Goal: Complete application form

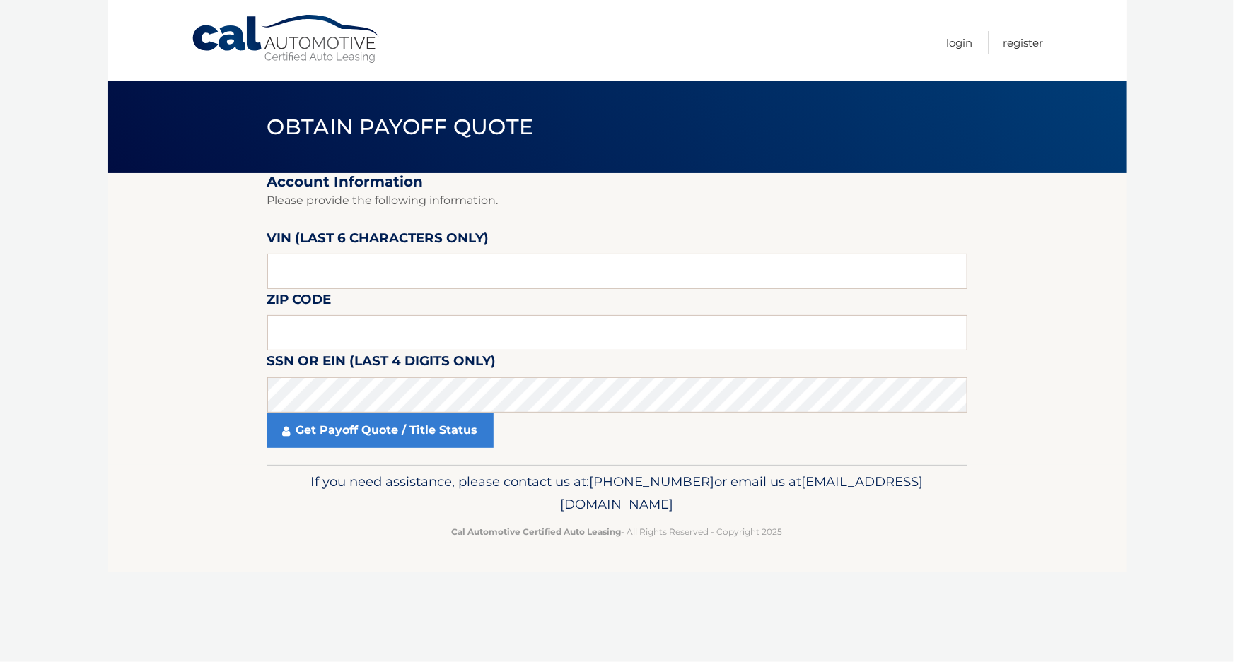
drag, startPoint x: 0, startPoint y: 0, endPoint x: 202, endPoint y: 276, distance: 342.5
click at [206, 279] on section "Account Information Please provide the following information. VIN (last 6 chara…" at bounding box center [617, 319] width 1018 height 292
click at [392, 290] on fieldset "Account Information Please provide the following information. VIN (last 6 chara…" at bounding box center [617, 319] width 700 height 292
click at [344, 278] on input "text" at bounding box center [617, 271] width 700 height 35
type input "527905"
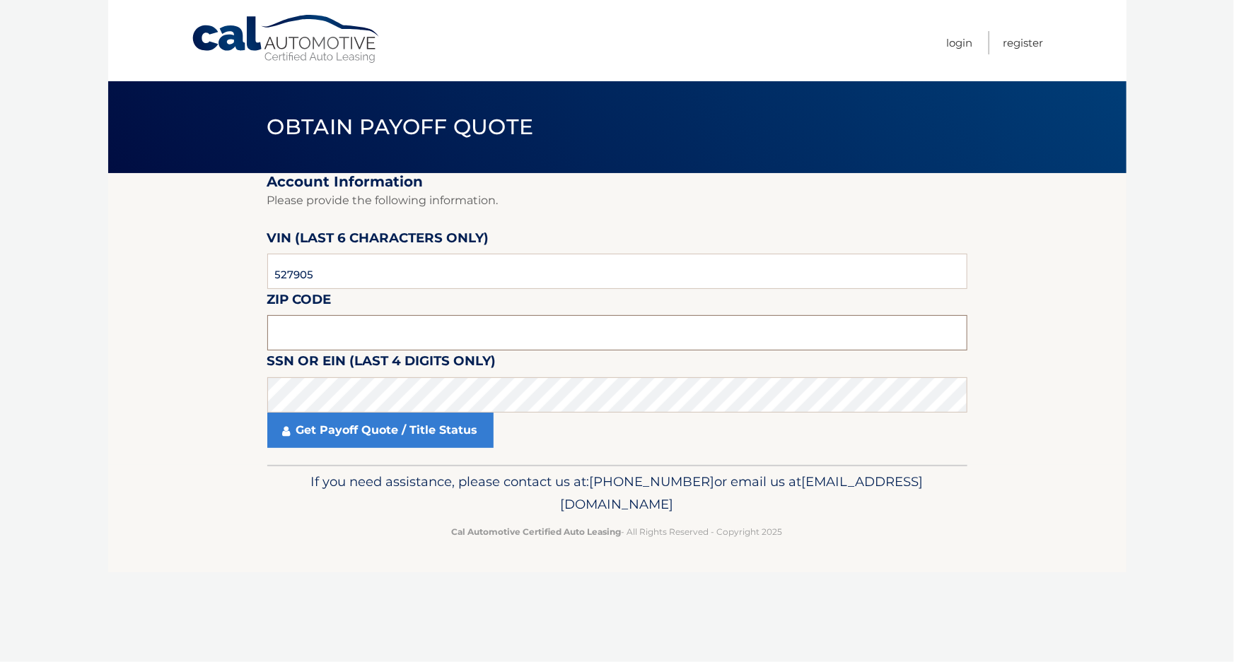
click at [322, 339] on input "text" at bounding box center [617, 332] width 700 height 35
click at [352, 341] on input "text" at bounding box center [617, 332] width 700 height 35
type input "11951"
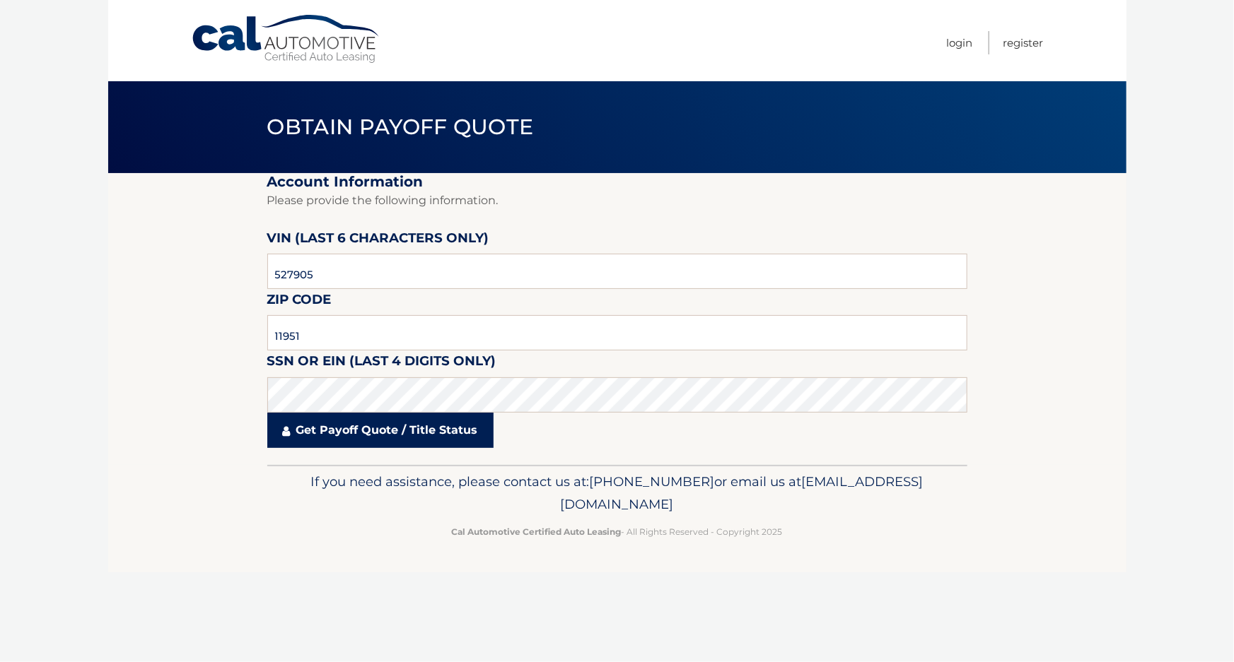
click at [375, 433] on link "Get Payoff Quote / Title Status" at bounding box center [380, 430] width 226 height 35
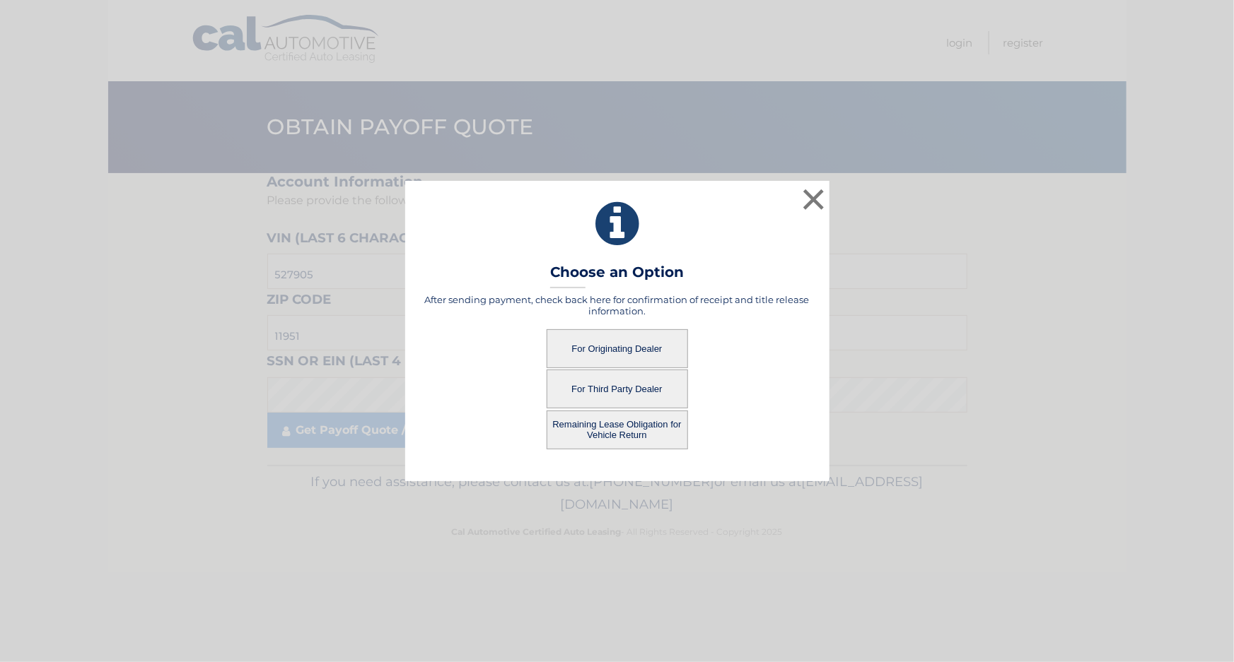
click at [634, 389] on button "For Third Party Dealer" at bounding box center [616, 389] width 141 height 39
click at [607, 390] on button "For Third Party Dealer" at bounding box center [616, 389] width 141 height 39
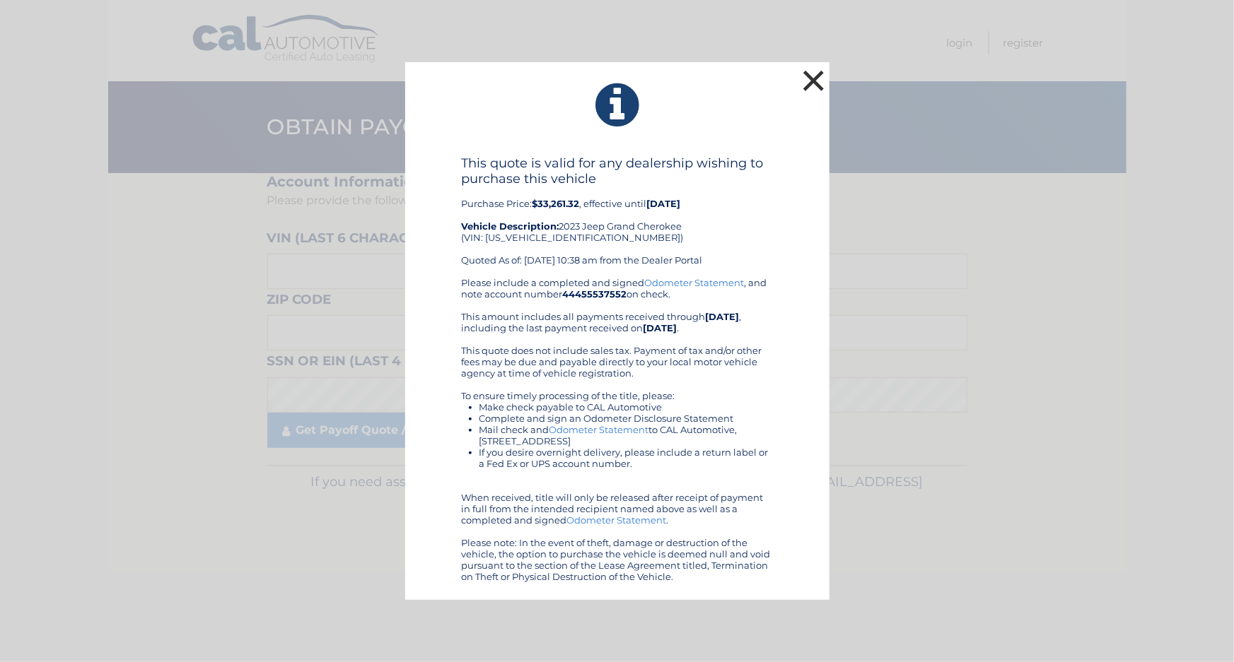
click at [817, 86] on button "×" at bounding box center [814, 80] width 28 height 28
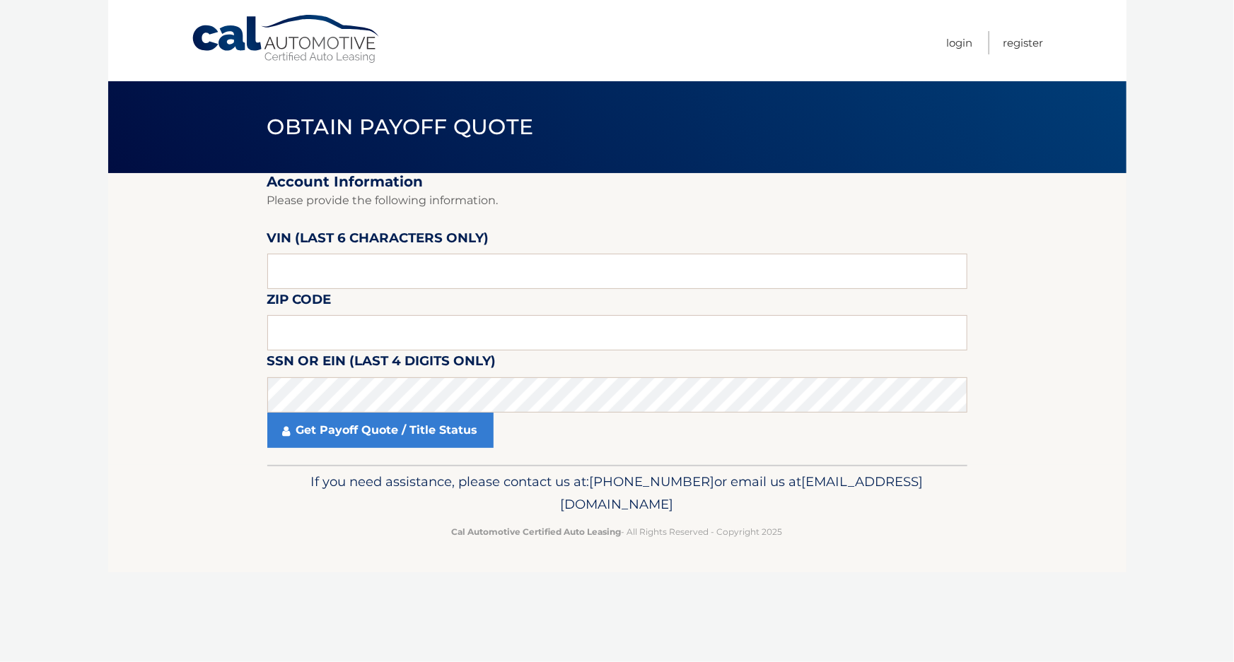
click at [273, 633] on div "Cal Automotive Menu Login Register Obtain Payoff Quote ×" at bounding box center [617, 331] width 1018 height 662
click at [695, 20] on nav "Menu Login Register" at bounding box center [718, 40] width 650 height 81
